Goal: Navigation & Orientation: Find specific page/section

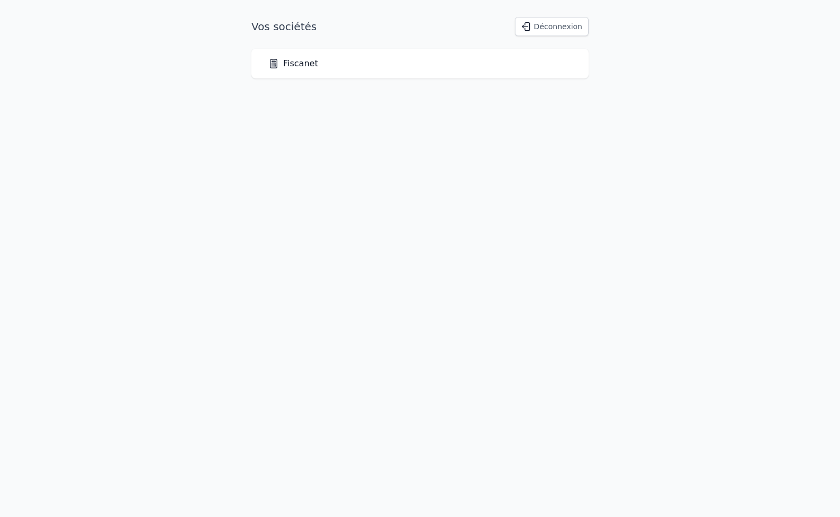
click at [307, 67] on link "Fiscanet" at bounding box center [293, 63] width 50 height 13
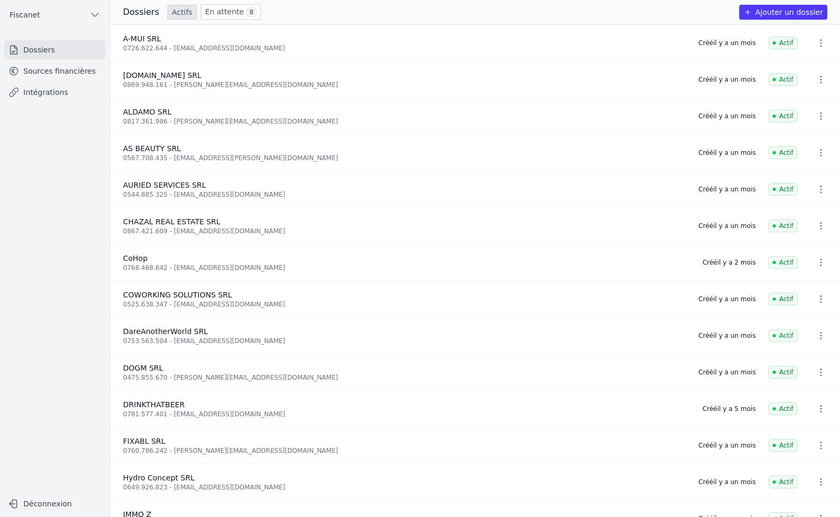
click at [220, 11] on link "En attente 8" at bounding box center [231, 11] width 60 height 15
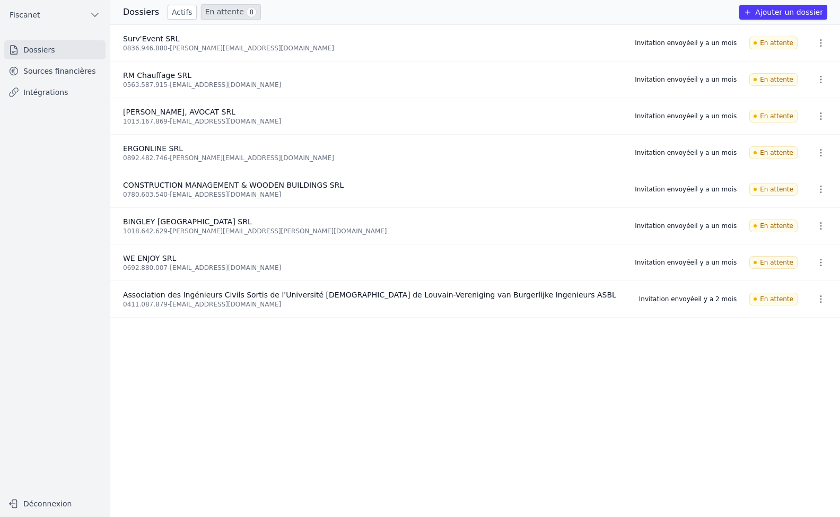
click at [48, 75] on link "Sources financières" at bounding box center [54, 71] width 101 height 19
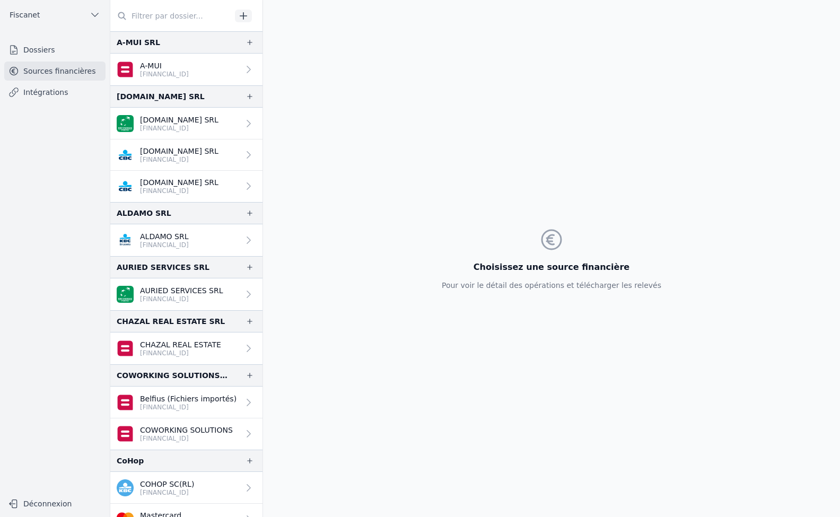
click at [39, 48] on link "Dossiers" at bounding box center [54, 49] width 101 height 19
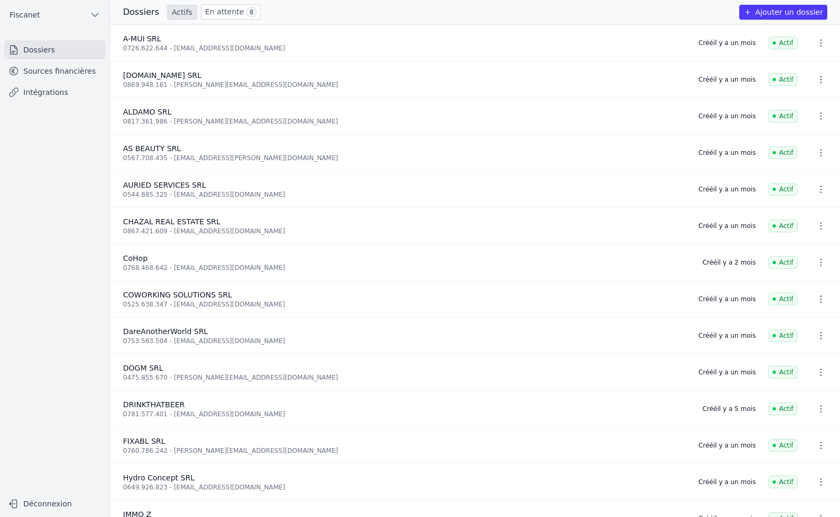
click at [230, 11] on link "En attente 8" at bounding box center [231, 11] width 60 height 15
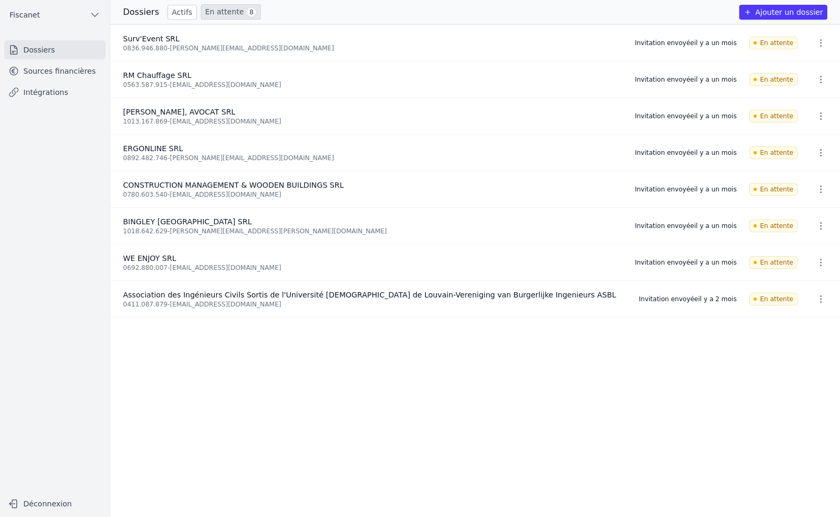
click at [54, 72] on link "Sources financières" at bounding box center [54, 71] width 101 height 19
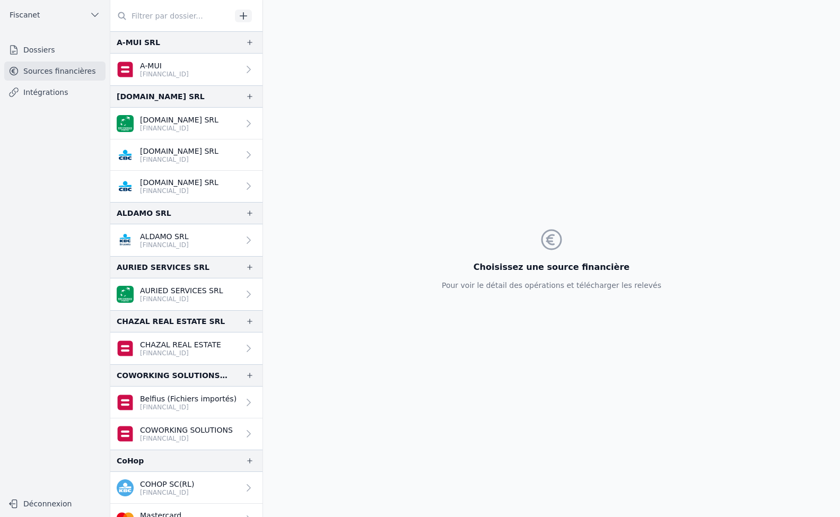
click at [55, 94] on link "Intégrations" at bounding box center [54, 92] width 101 height 19
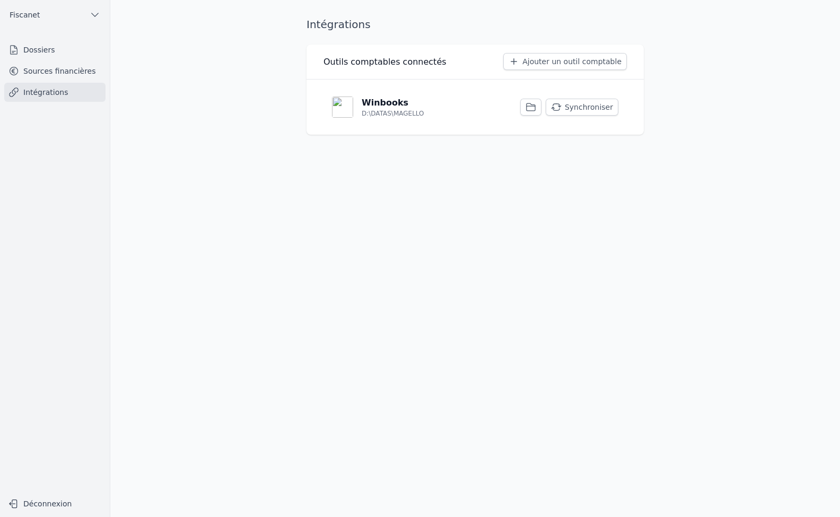
click at [43, 71] on link "Sources financières" at bounding box center [54, 71] width 101 height 19
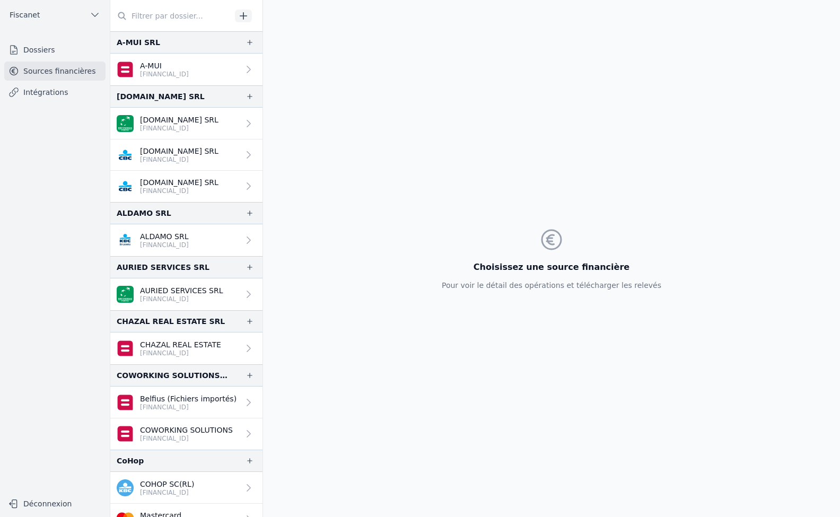
click at [37, 45] on link "Dossiers" at bounding box center [54, 49] width 101 height 19
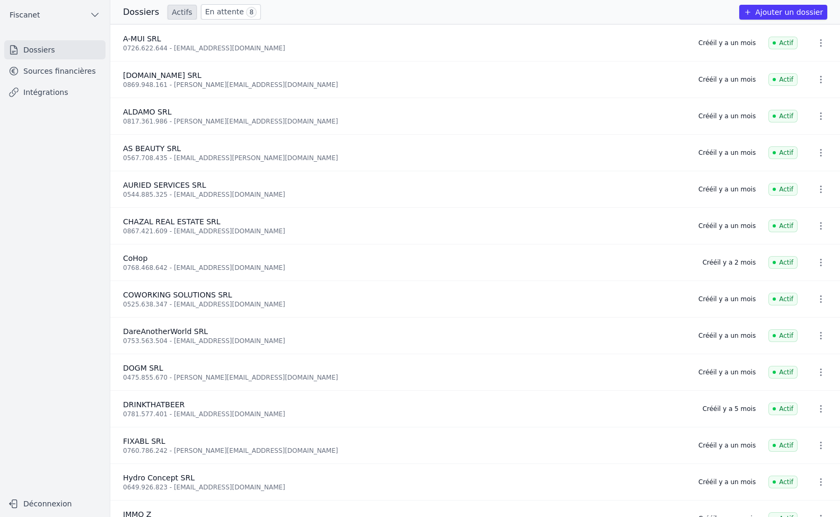
click at [218, 13] on link "En attente 8" at bounding box center [231, 11] width 60 height 15
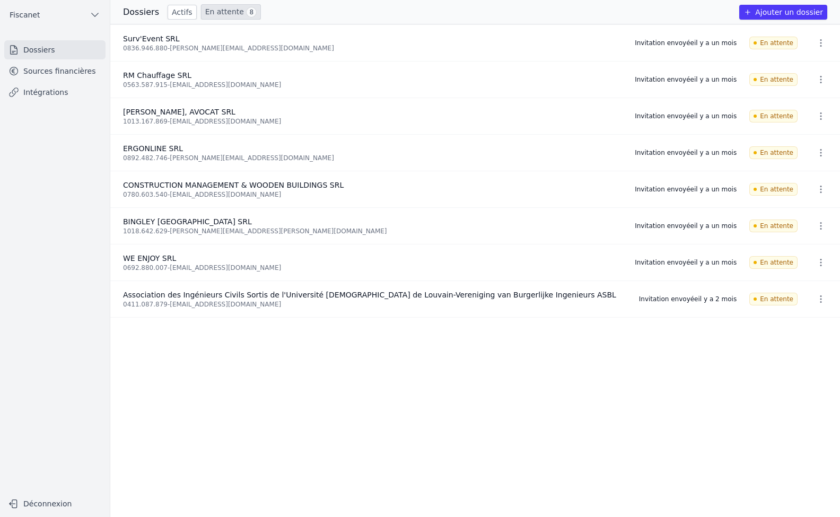
click at [42, 74] on link "Sources financières" at bounding box center [54, 71] width 101 height 19
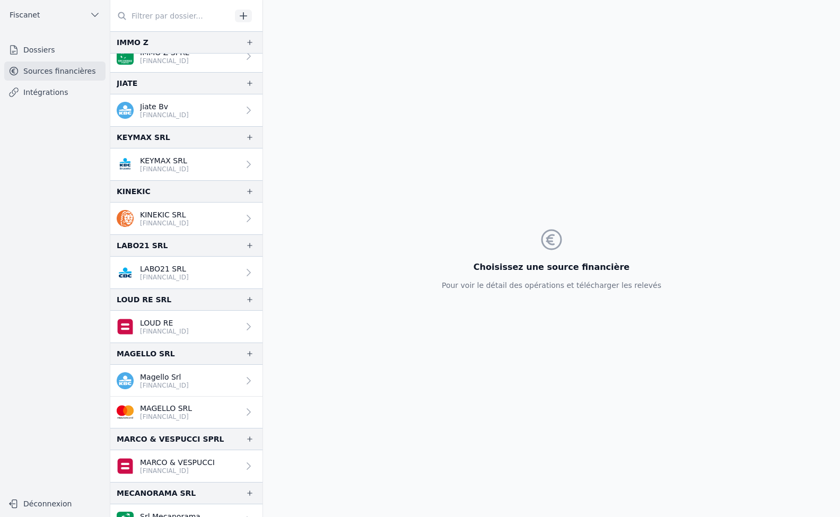
scroll to position [1700, 0]
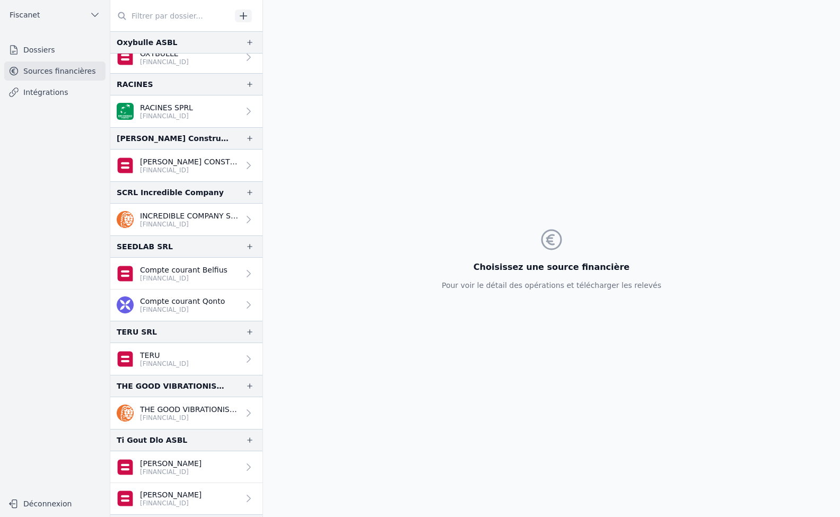
click at [264, 283] on div "Choisissez une source financière Pour voir le détail des opérations et téléchar…" at bounding box center [551, 258] width 577 height 517
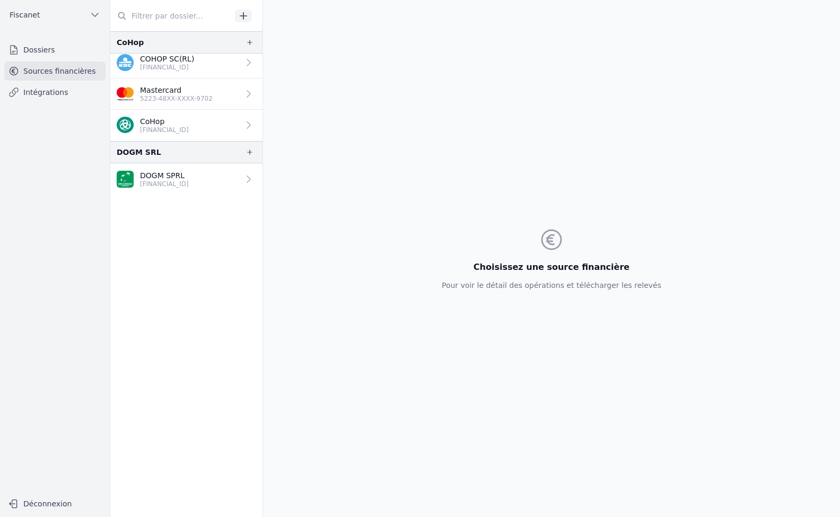
scroll to position [0, 0]
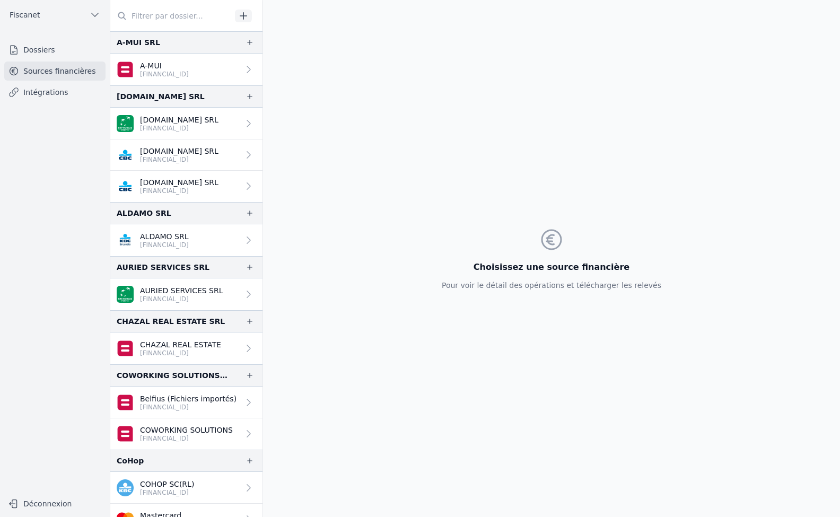
click at [35, 51] on link "Dossiers" at bounding box center [54, 49] width 101 height 19
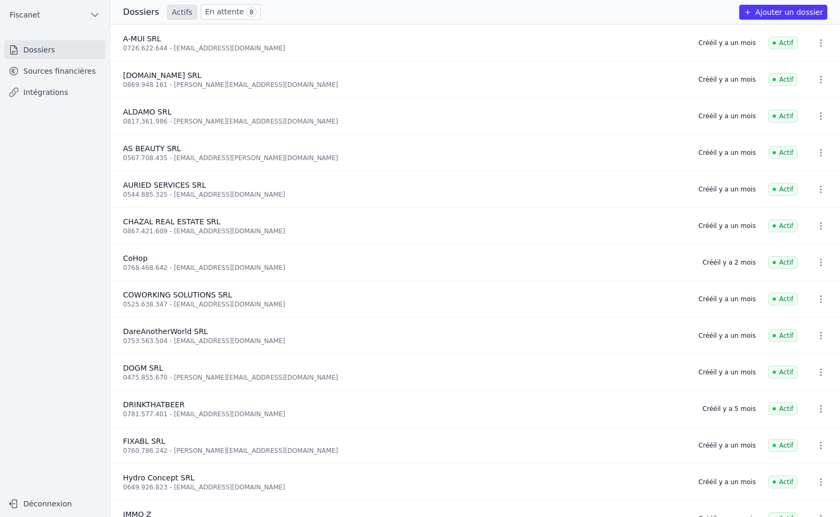
click at [206, 16] on link "En attente 8" at bounding box center [231, 11] width 60 height 15
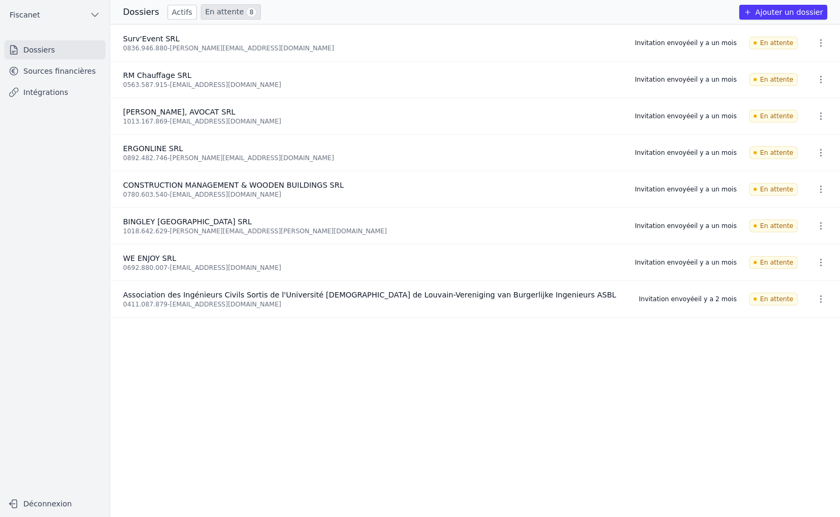
click at [229, 12] on link "En attente 8" at bounding box center [231, 11] width 60 height 15
click at [176, 13] on link "Actifs" at bounding box center [182, 12] width 29 height 15
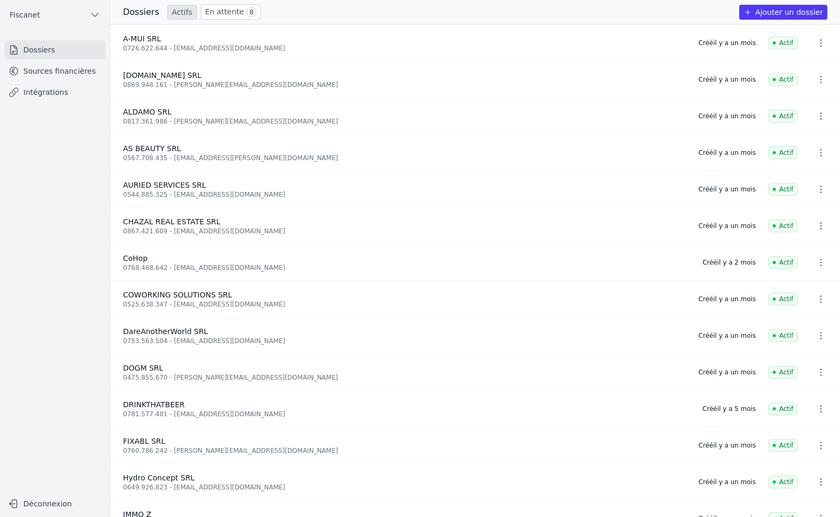
click at [215, 13] on link "En attente 8" at bounding box center [231, 11] width 60 height 15
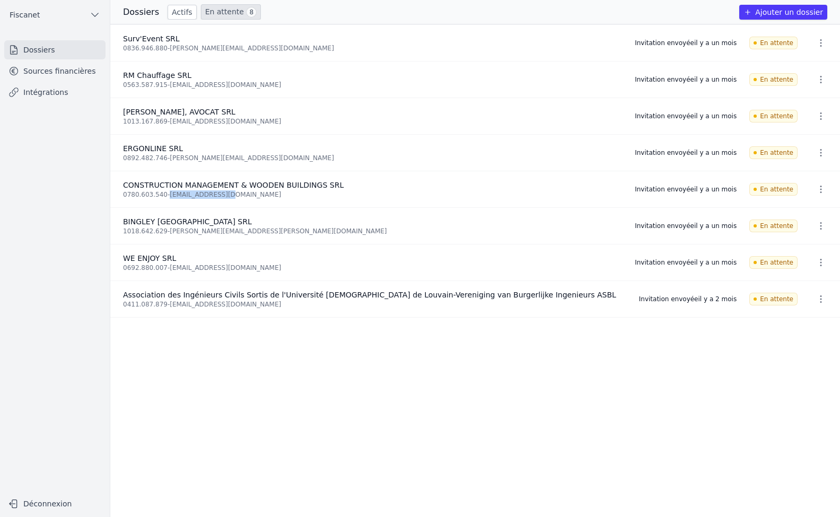
drag, startPoint x: 226, startPoint y: 195, endPoint x: 166, endPoint y: 191, distance: 60.0
click at [166, 191] on div "0780.603.540 - [EMAIL_ADDRESS][DOMAIN_NAME]" at bounding box center [372, 194] width 499 height 8
click at [817, 297] on icon "button" at bounding box center [821, 299] width 11 height 11
click at [771, 297] on div at bounding box center [420, 258] width 840 height 517
click at [231, 16] on link "En attente 8" at bounding box center [231, 11] width 60 height 15
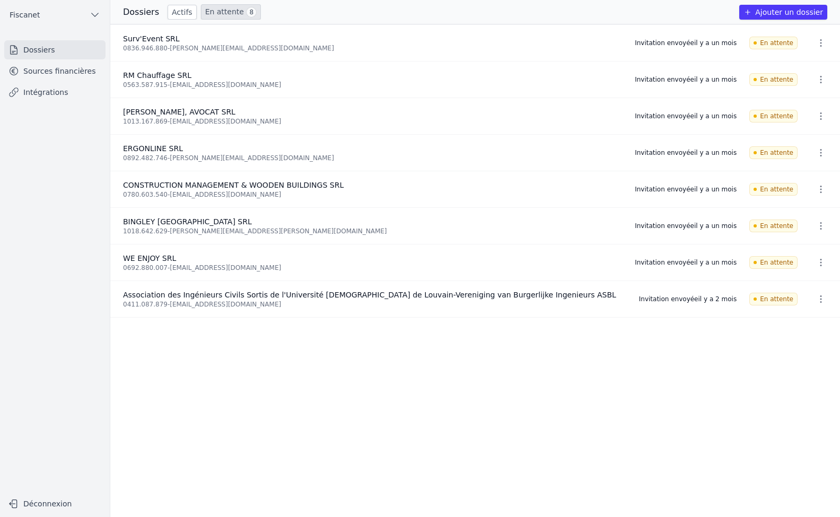
click at [180, 7] on link "Actifs" at bounding box center [182, 12] width 29 height 15
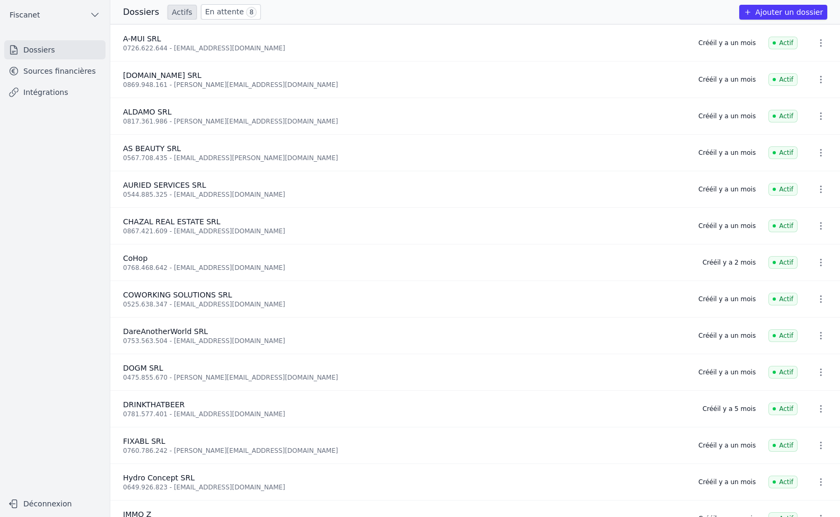
click at [223, 10] on link "En attente 8" at bounding box center [231, 11] width 60 height 15
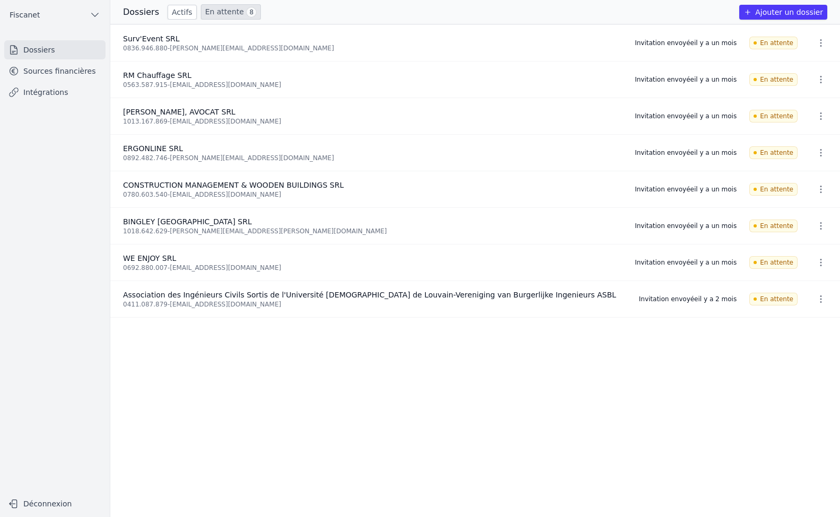
click at [40, 88] on link "Intégrations" at bounding box center [54, 92] width 101 height 19
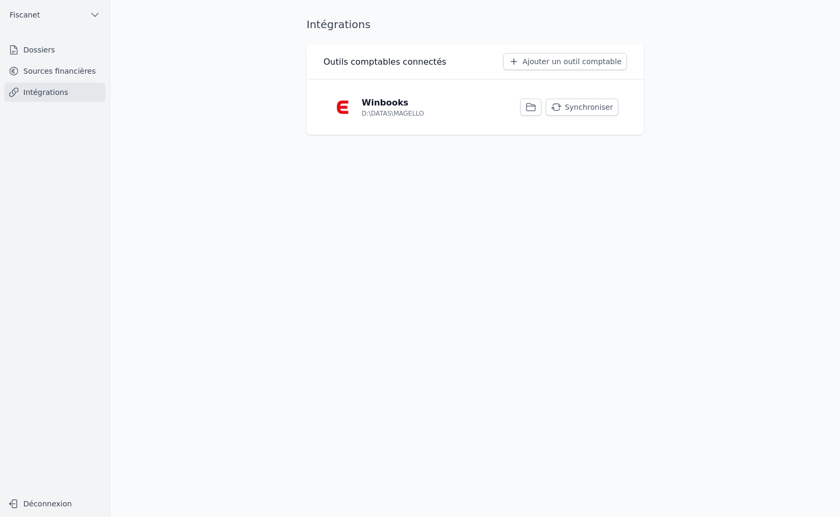
click at [42, 51] on link "Dossiers" at bounding box center [54, 49] width 101 height 19
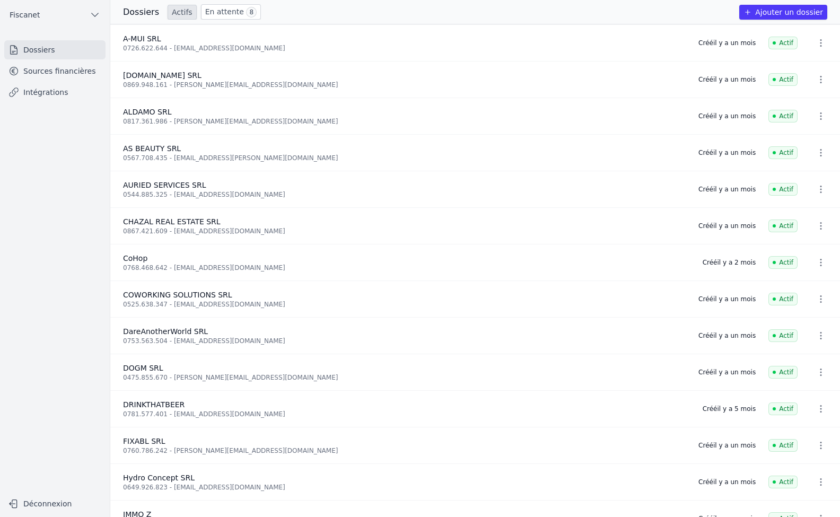
click at [222, 18] on link "En attente 8" at bounding box center [231, 11] width 60 height 15
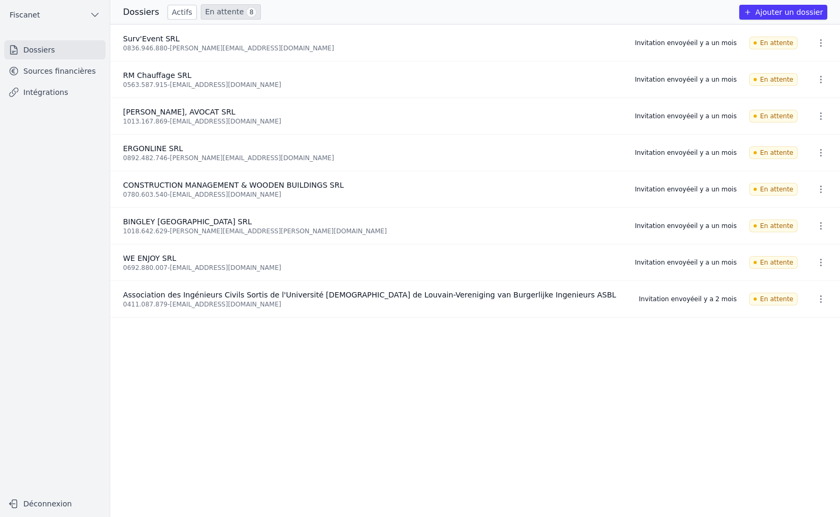
click at [820, 299] on icon "button" at bounding box center [821, 298] width 2 height 7
click at [621, 370] on div at bounding box center [420, 258] width 840 height 517
drag, startPoint x: 264, startPoint y: 304, endPoint x: 245, endPoint y: 303, distance: 19.1
click at [245, 303] on div "0411.087.879 - [EMAIL_ADDRESS][DOMAIN_NAME]" at bounding box center [374, 304] width 503 height 8
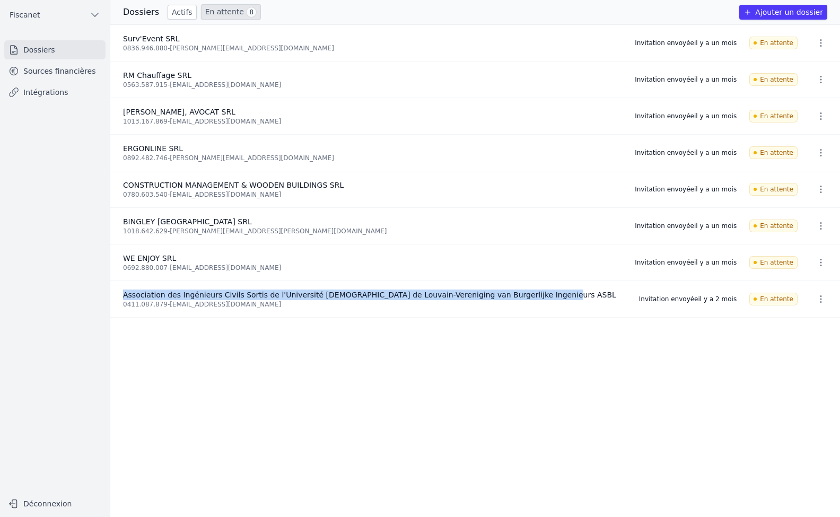
drag, startPoint x: 531, startPoint y: 290, endPoint x: 115, endPoint y: 291, distance: 416.9
click at [115, 291] on li "Association des Ingénieurs Civils Sortis de l'Université [DEMOGRAPHIC_DATA] de …" at bounding box center [475, 299] width 730 height 37
